Goal: Contribute content

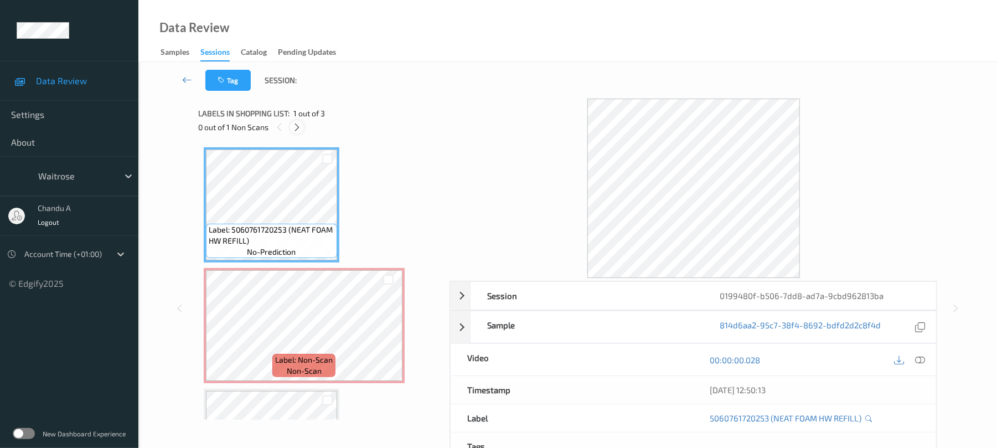
click at [300, 125] on icon at bounding box center [296, 127] width 9 height 10
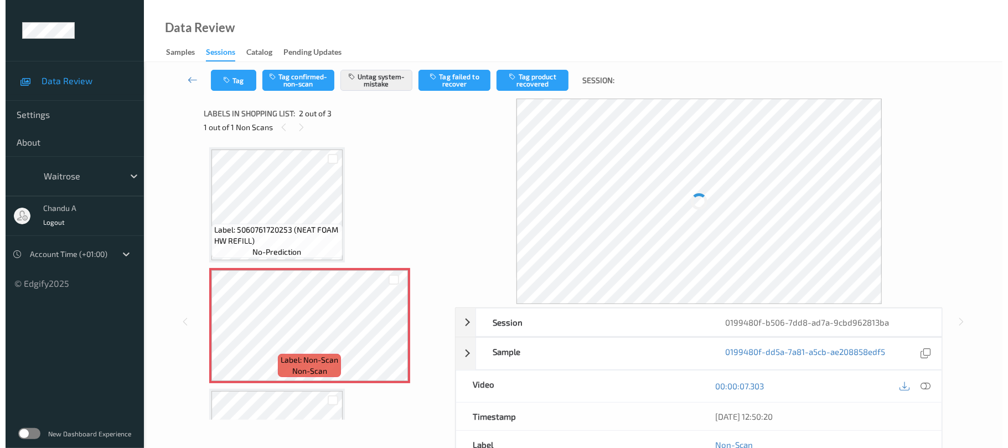
scroll to position [6, 0]
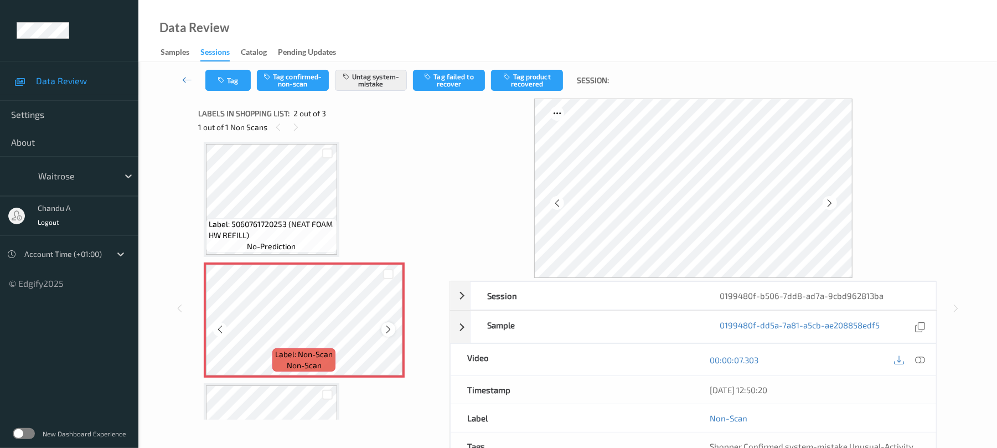
click at [392, 328] on icon at bounding box center [388, 329] width 9 height 10
click at [224, 84] on button "Tag" at bounding box center [227, 80] width 45 height 21
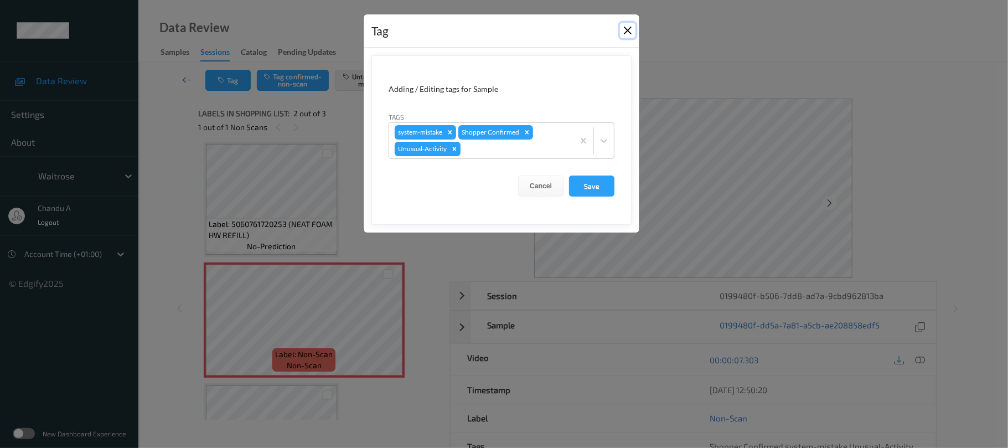
click at [632, 32] on button "Close" at bounding box center [628, 31] width 16 height 16
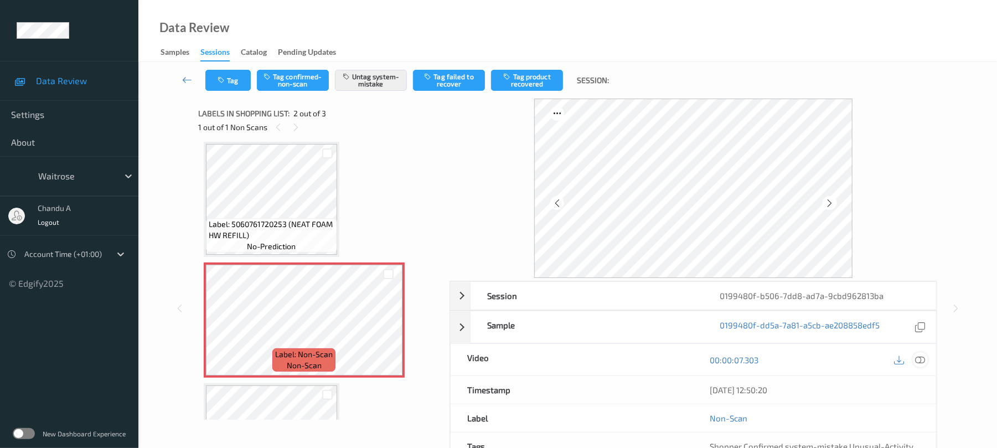
click at [920, 355] on icon at bounding box center [921, 360] width 10 height 10
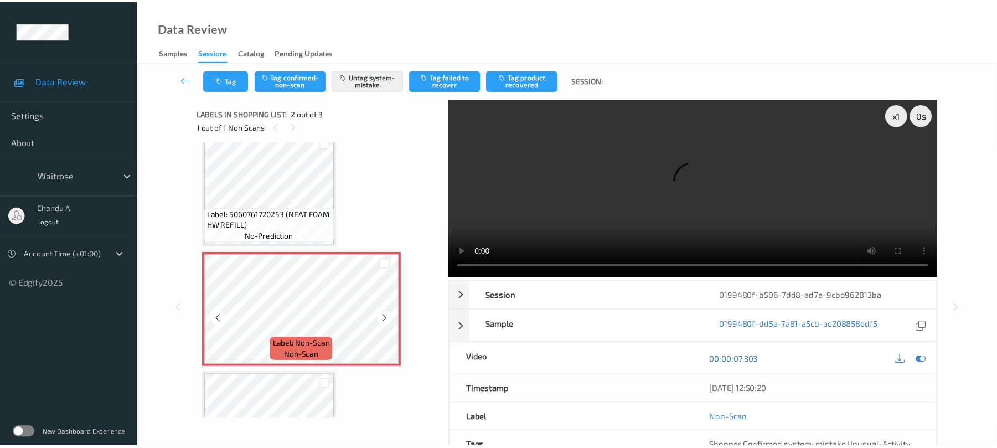
scroll to position [0, 0]
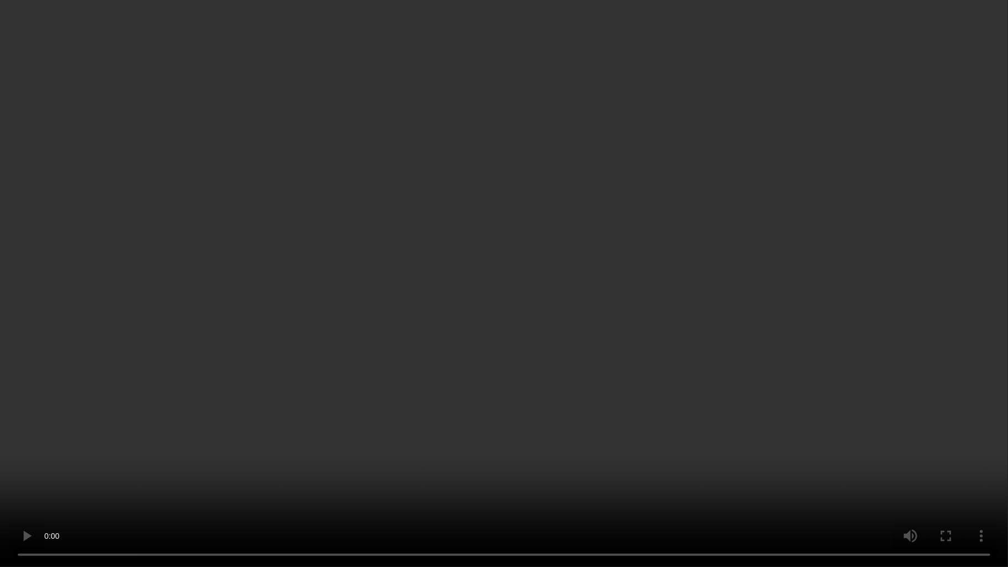
click at [340, 266] on video at bounding box center [504, 283] width 1008 height 567
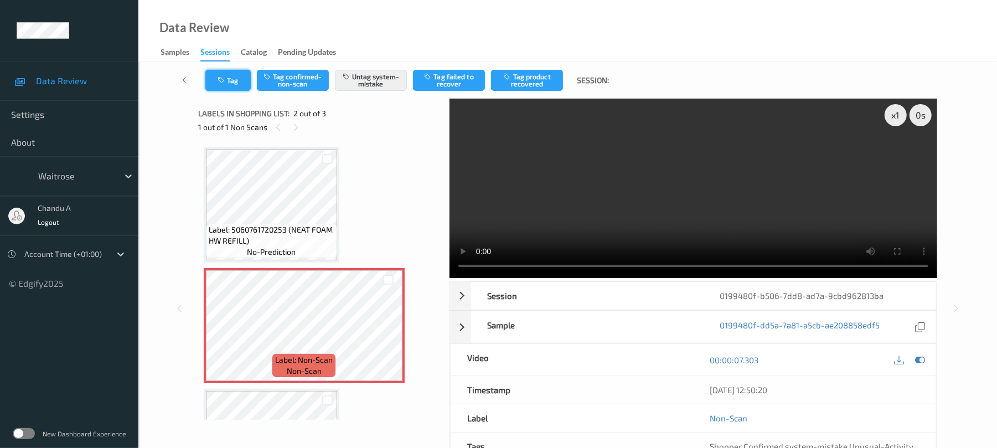
click at [233, 78] on button "Tag" at bounding box center [227, 80] width 45 height 21
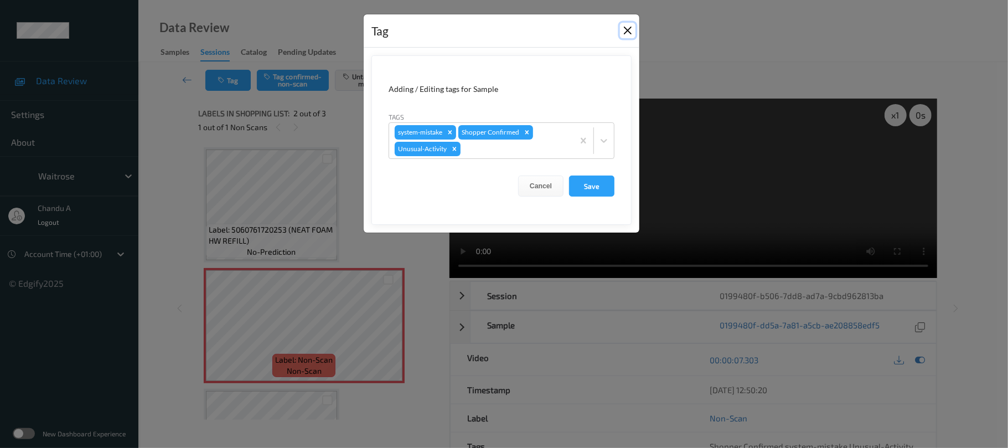
click at [623, 31] on button "Close" at bounding box center [628, 31] width 16 height 16
